Goal: Transaction & Acquisition: Book appointment/travel/reservation

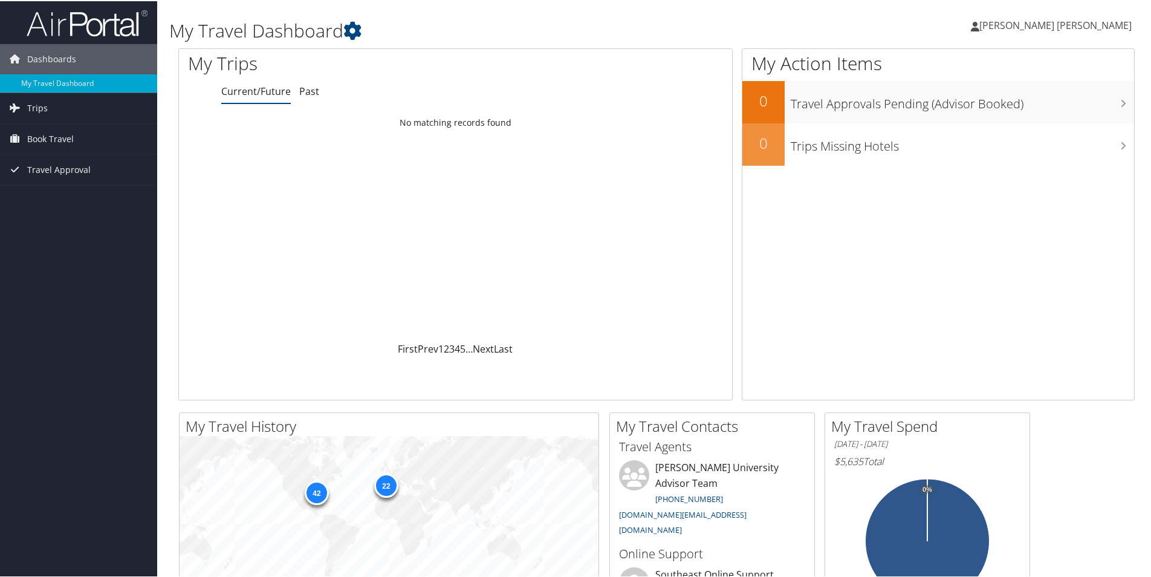
click at [60, 142] on span "Book Travel" at bounding box center [50, 138] width 47 height 30
click at [82, 196] on link "Book/Manage Online Trips" at bounding box center [78, 198] width 157 height 18
click at [56, 168] on span "Travel Approval" at bounding box center [58, 169] width 63 height 30
click at [523, 254] on div "Loading... No matching records found" at bounding box center [455, 226] width 553 height 230
